Goal: Task Accomplishment & Management: Complete application form

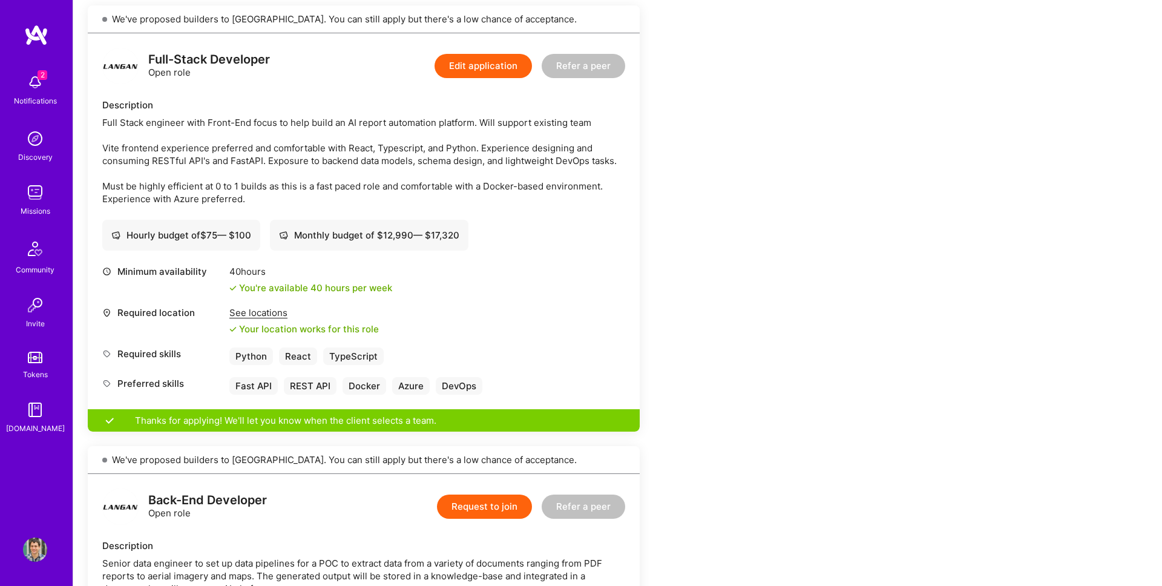
scroll to position [241, 0]
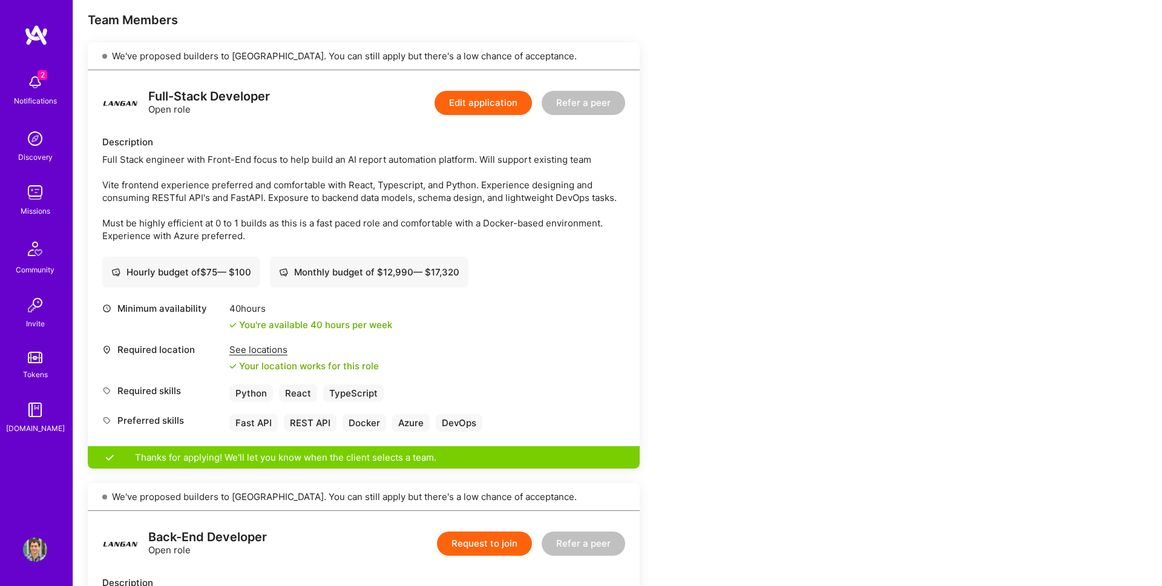
click at [522, 106] on button "Edit application" at bounding box center [482, 103] width 97 height 24
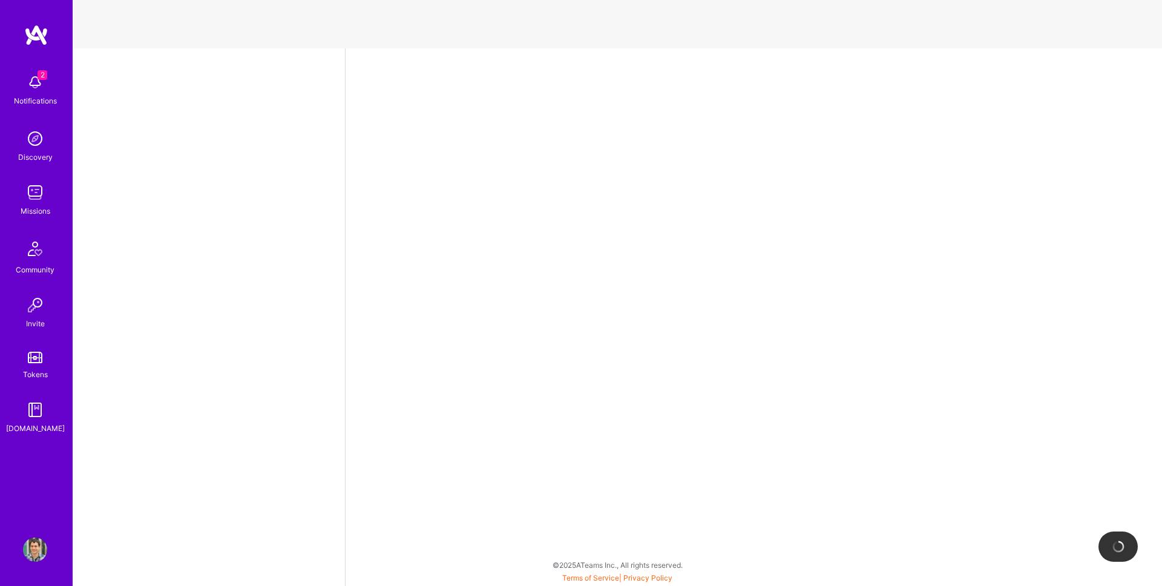
select select "AD"
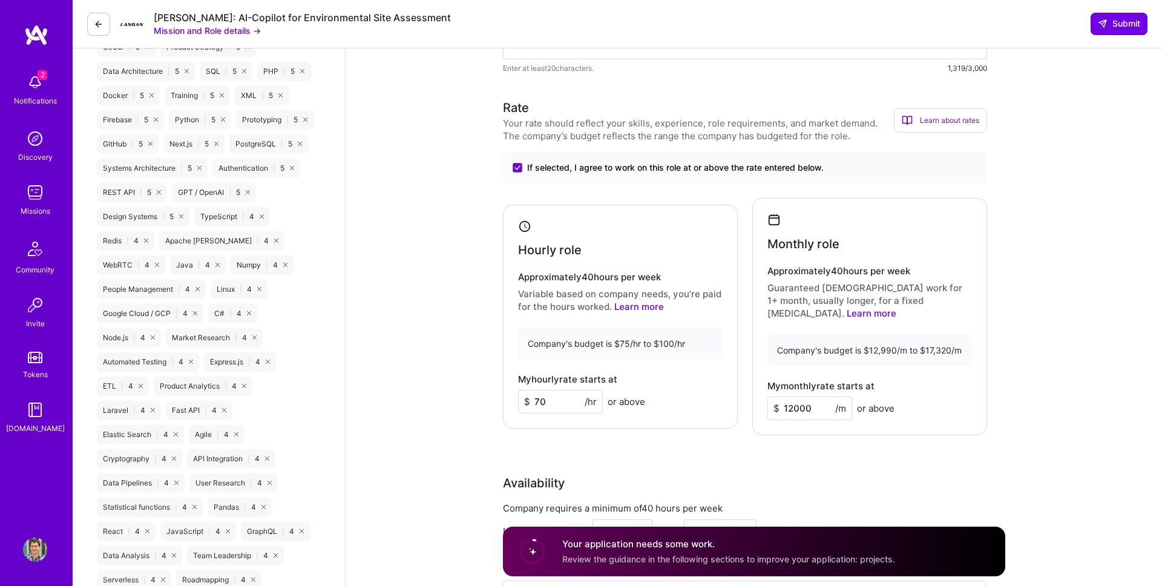
scroll to position [840, 0]
click at [50, 88] on div "2 Notifications" at bounding box center [35, 89] width 75 height 42
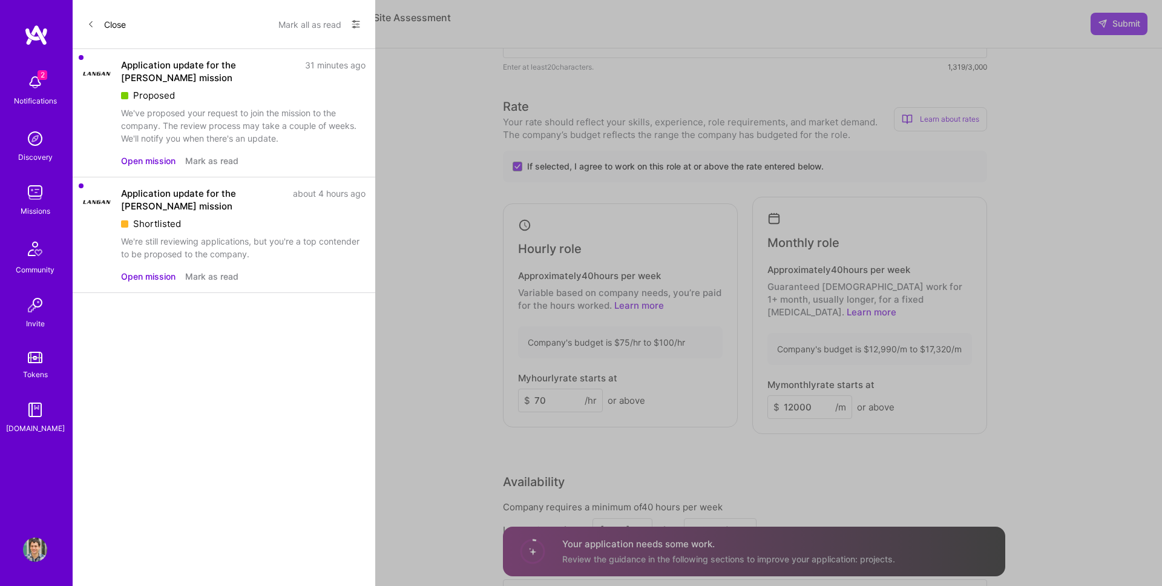
click at [313, 25] on button "Mark all as read" at bounding box center [309, 24] width 63 height 19
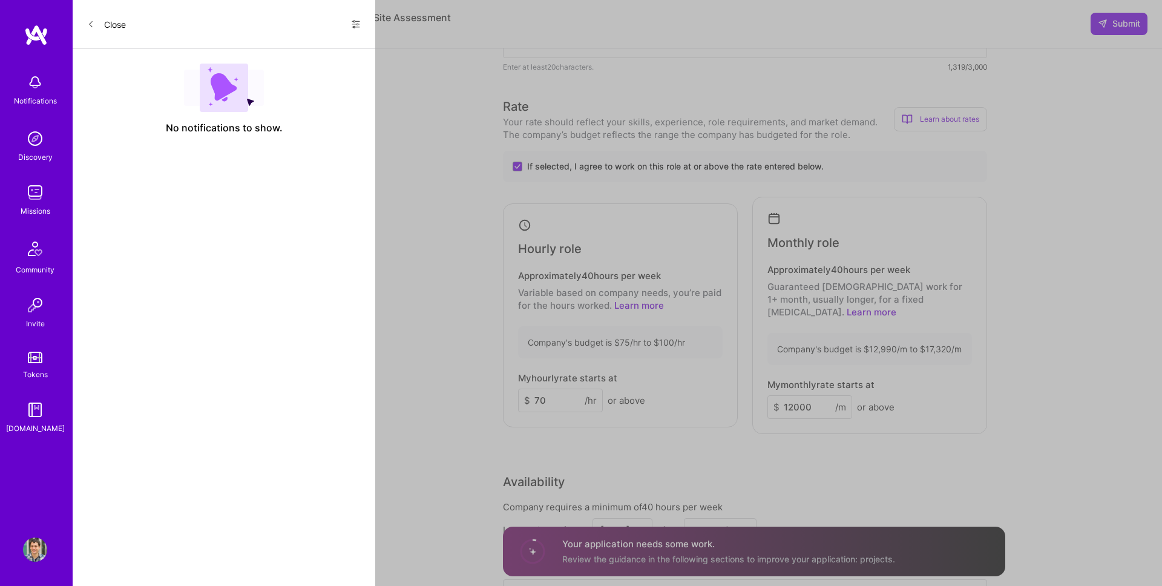
click at [100, 25] on button "Close" at bounding box center [106, 24] width 39 height 19
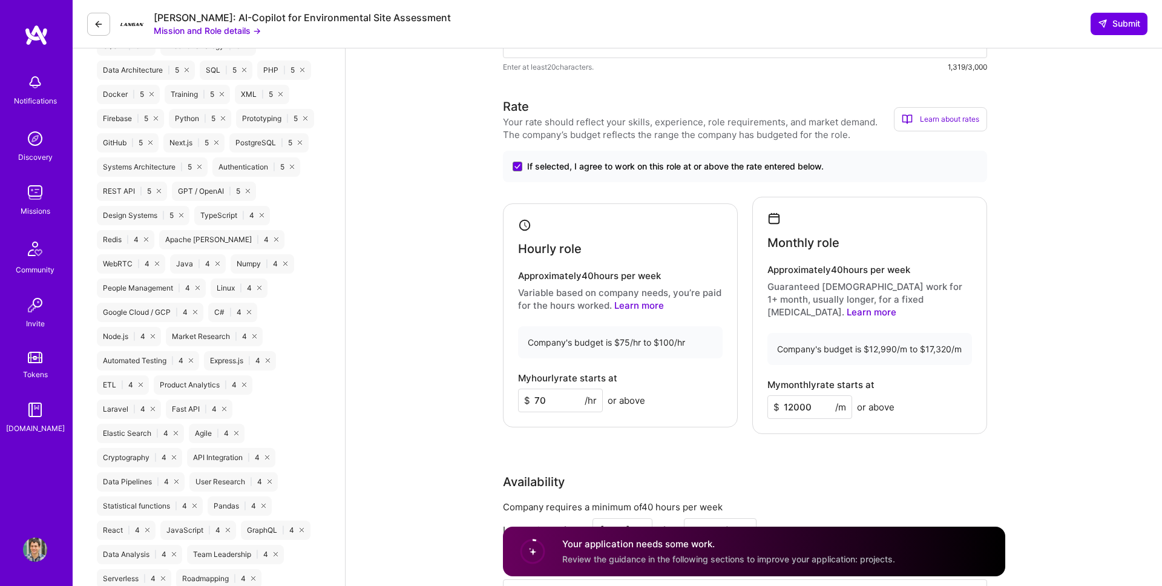
click at [40, 28] on img at bounding box center [36, 35] width 24 height 22
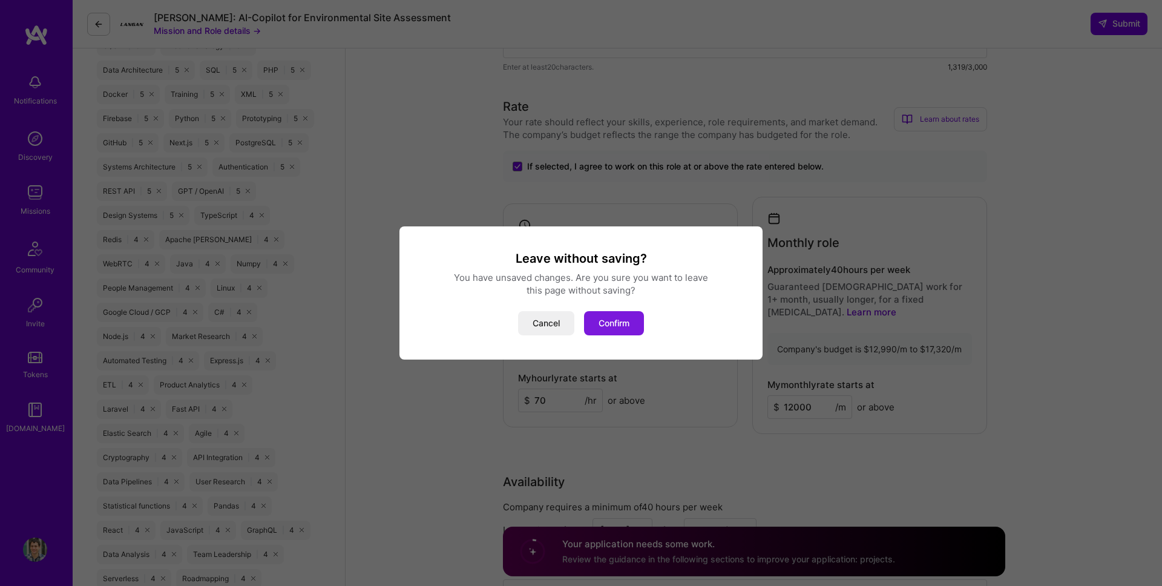
click at [607, 319] on button "Confirm" at bounding box center [614, 323] width 60 height 24
